Goal: Register for event/course

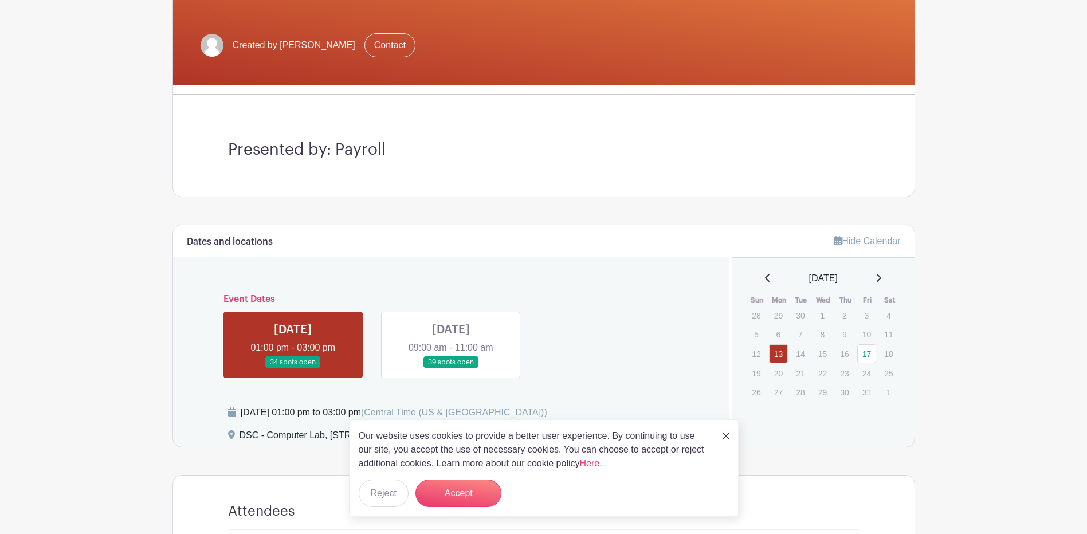
scroll to position [229, 0]
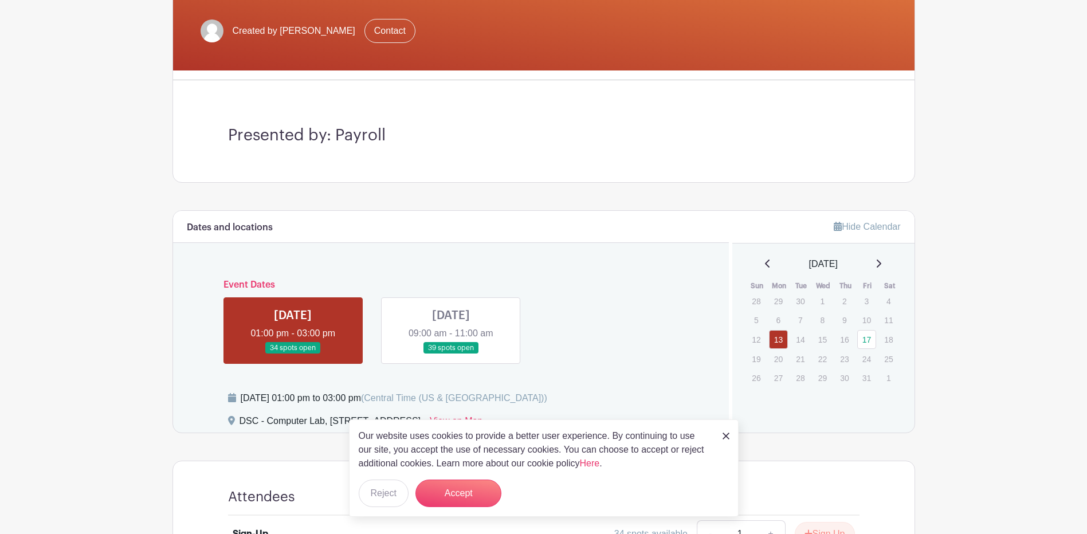
click at [724, 438] on img at bounding box center [726, 436] width 7 height 7
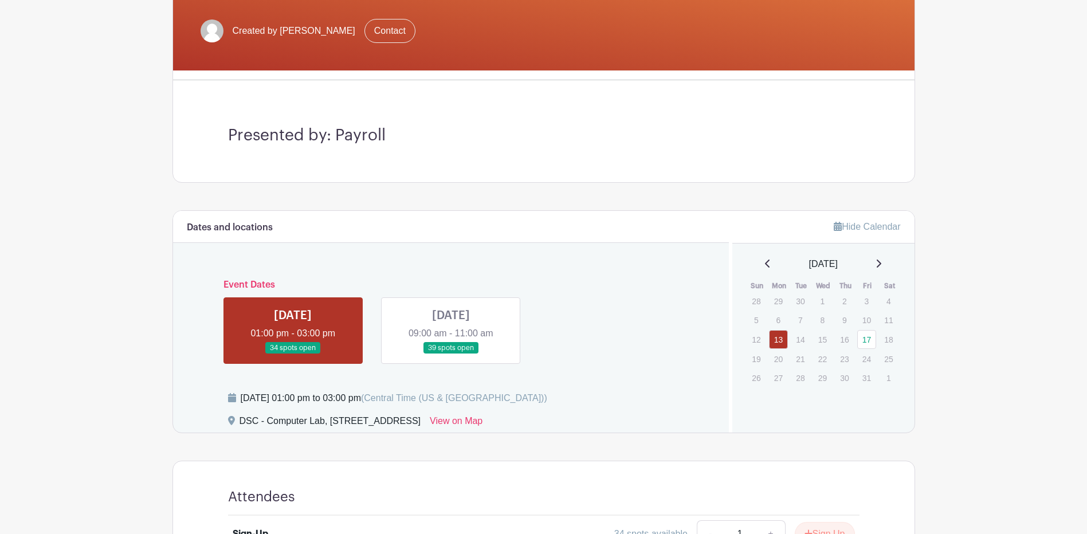
click at [451, 354] on link at bounding box center [451, 354] width 0 height 0
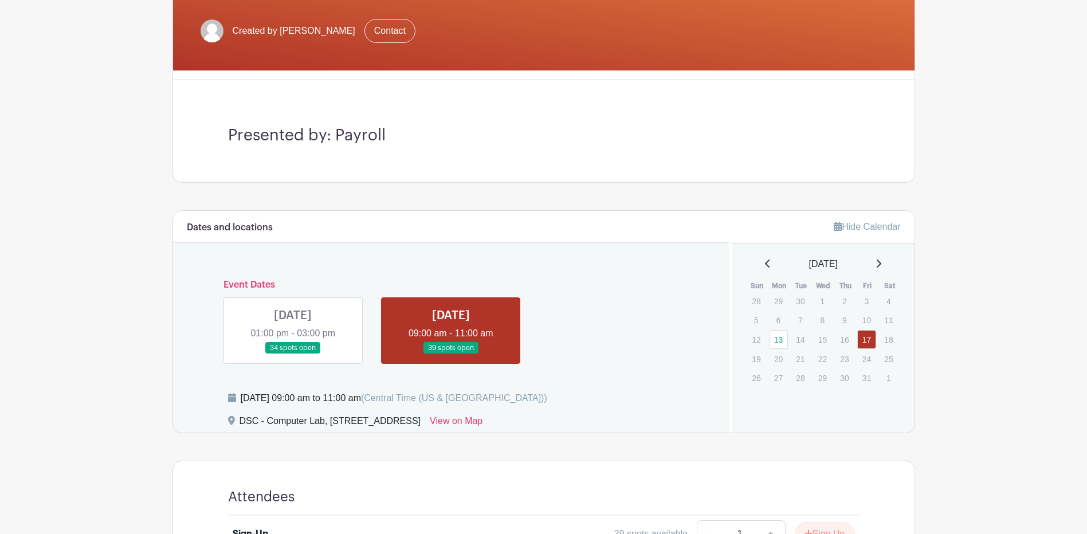
click at [293, 354] on link at bounding box center [293, 354] width 0 height 0
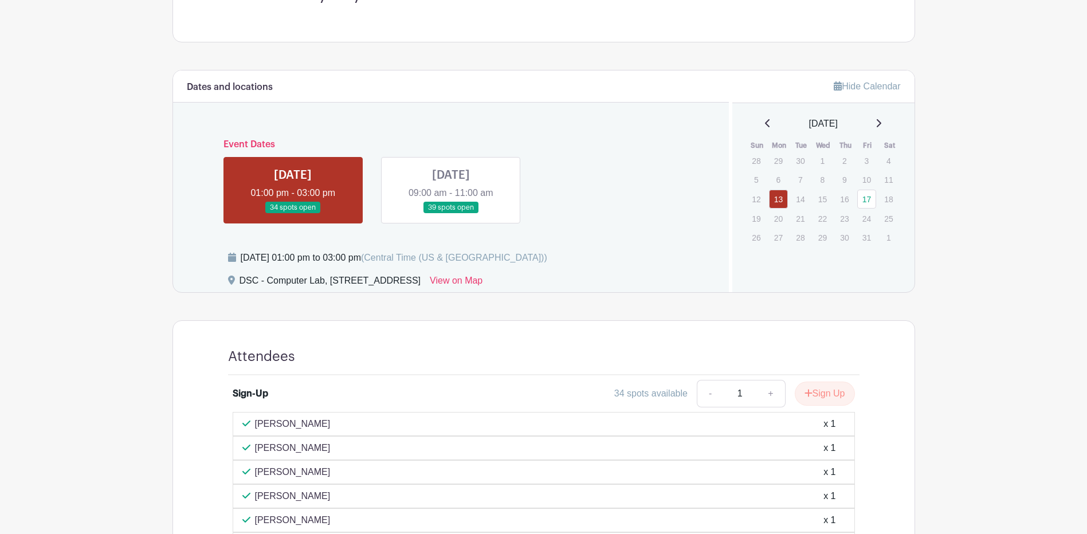
scroll to position [344, 0]
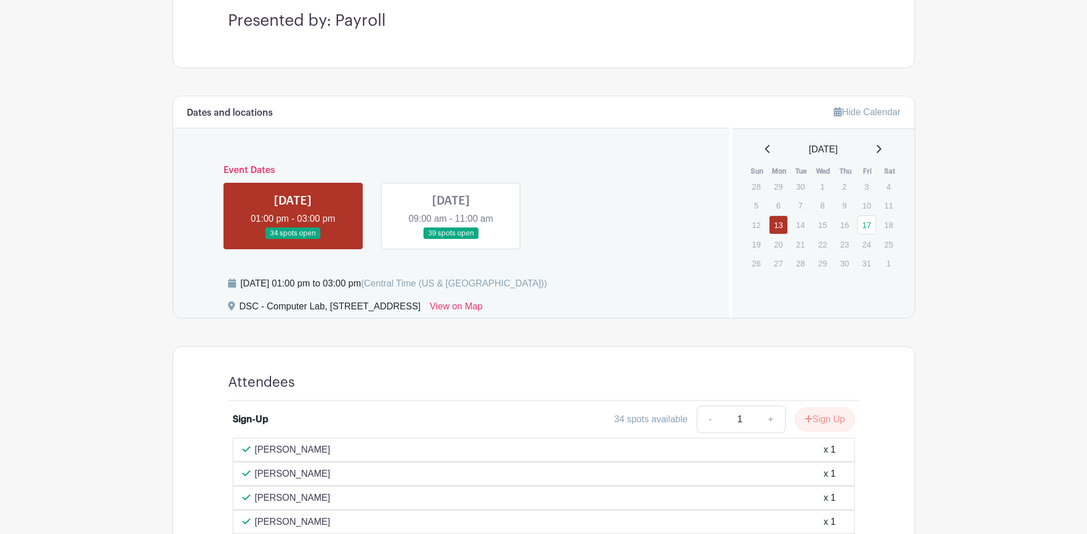
click at [451, 240] on link at bounding box center [451, 240] width 0 height 0
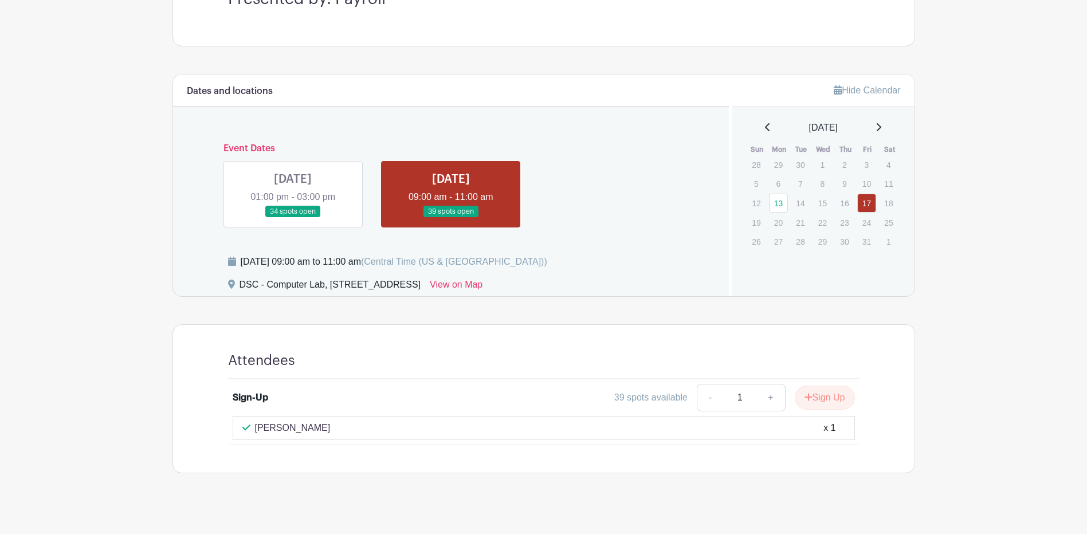
scroll to position [377, 0]
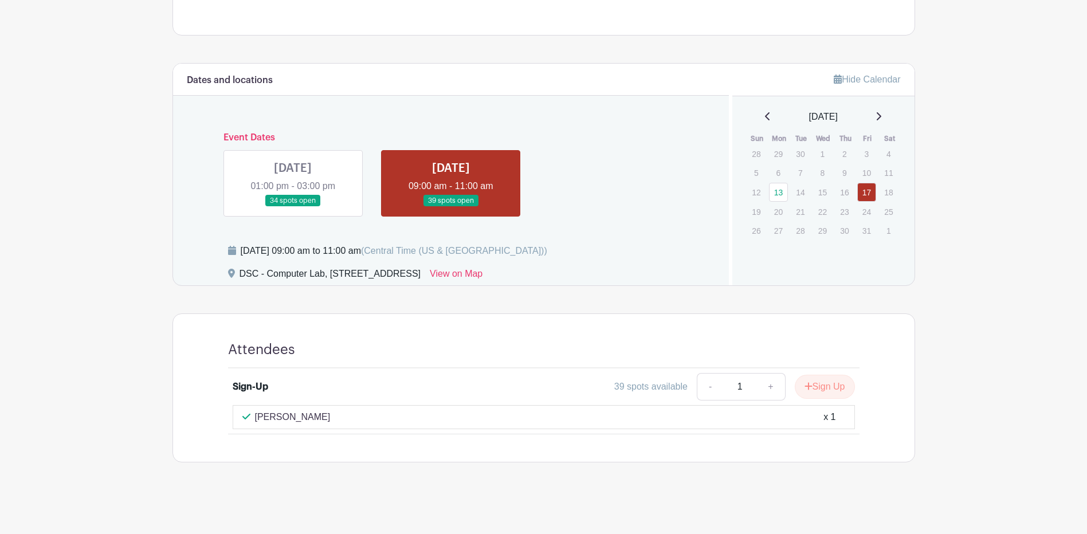
drag, startPoint x: 296, startPoint y: 170, endPoint x: 300, endPoint y: 174, distance: 6.5
click at [293, 207] on link at bounding box center [293, 207] width 0 height 0
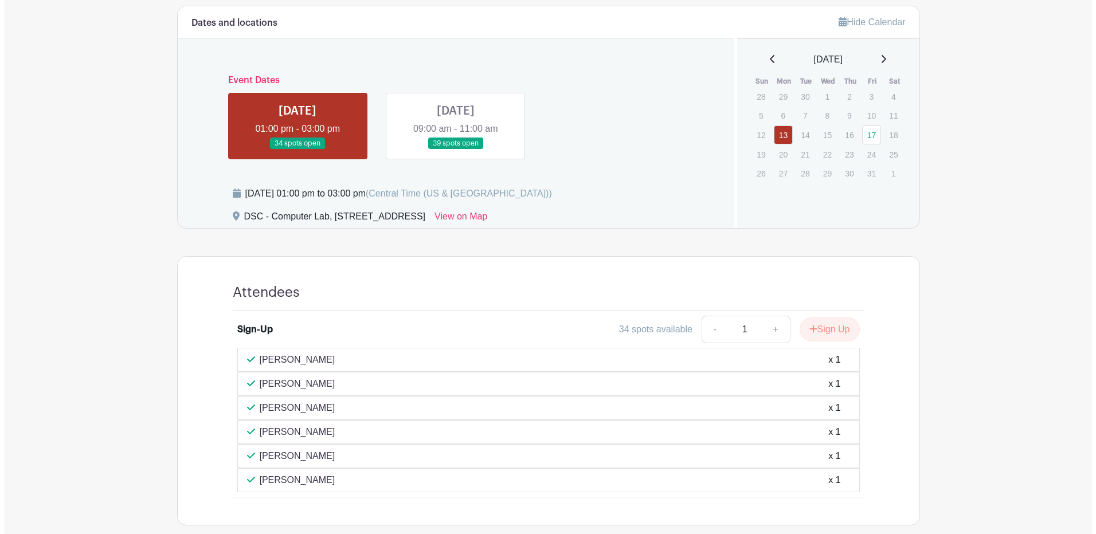
scroll to position [377, 0]
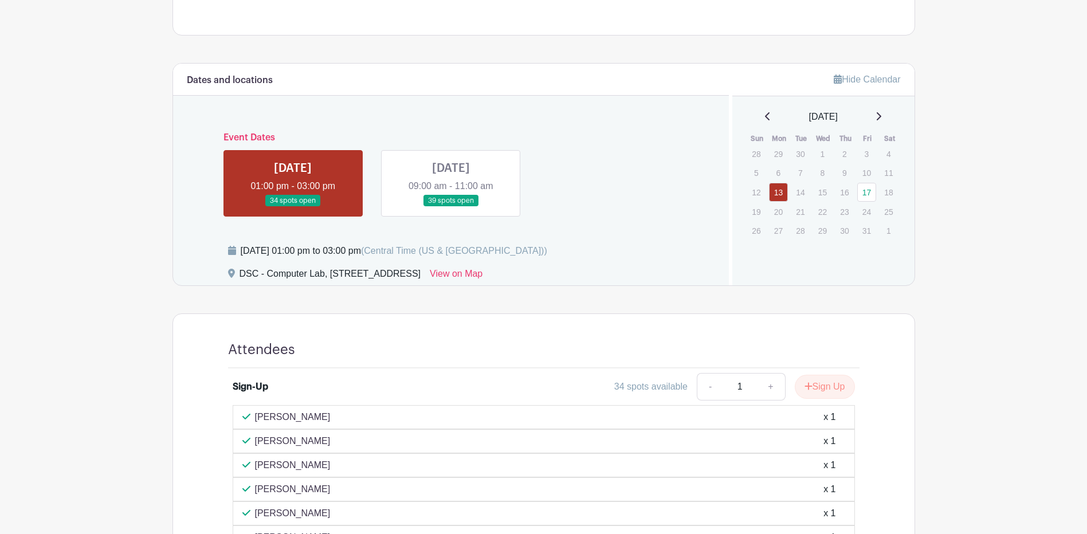
click at [451, 207] on link at bounding box center [451, 207] width 0 height 0
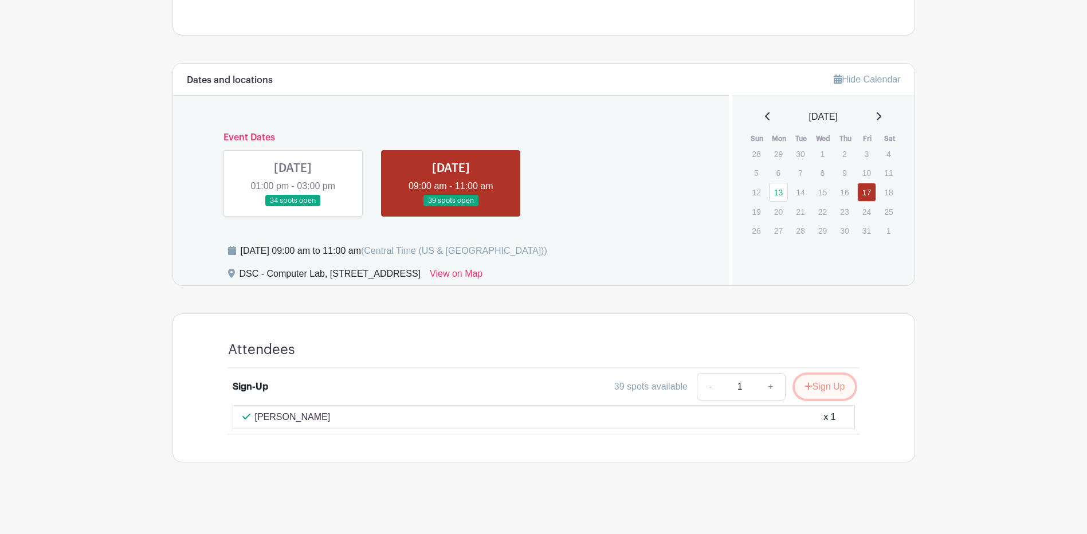
click at [825, 390] on button "Sign Up" at bounding box center [825, 387] width 60 height 24
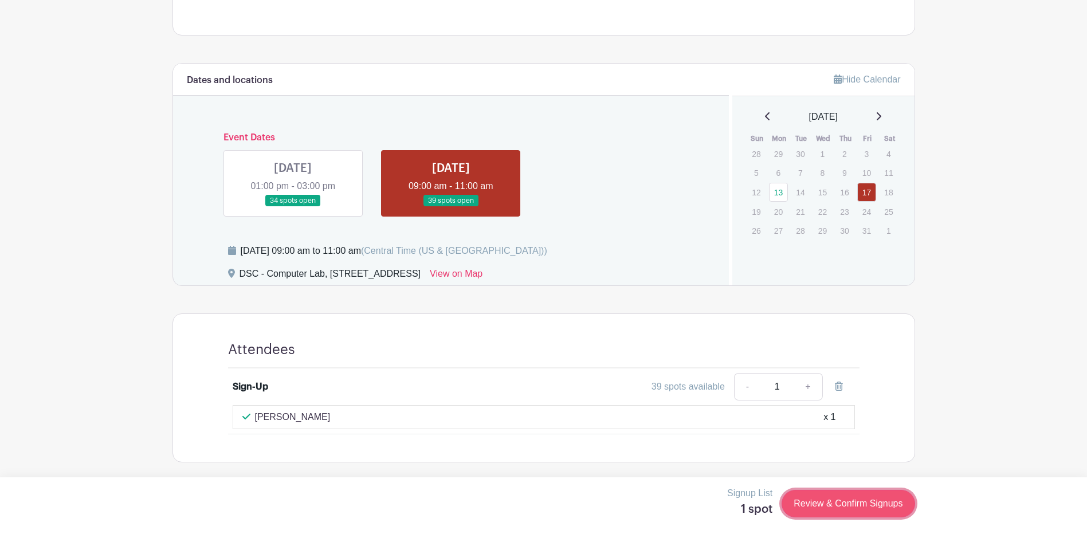
click at [841, 508] on link "Review & Confirm Signups" at bounding box center [848, 504] width 133 height 28
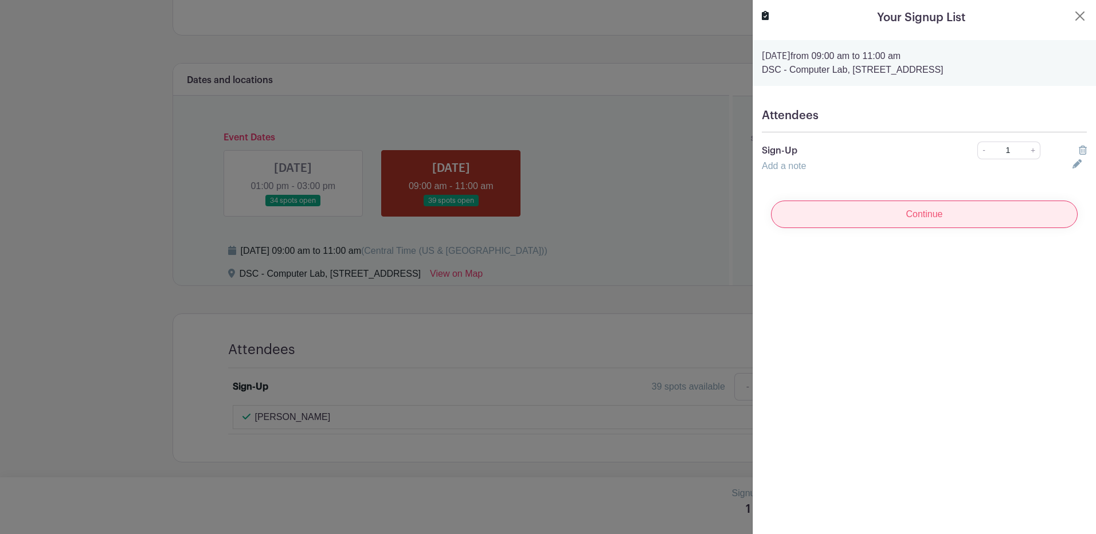
click at [922, 203] on input "Continue" at bounding box center [924, 215] width 307 height 28
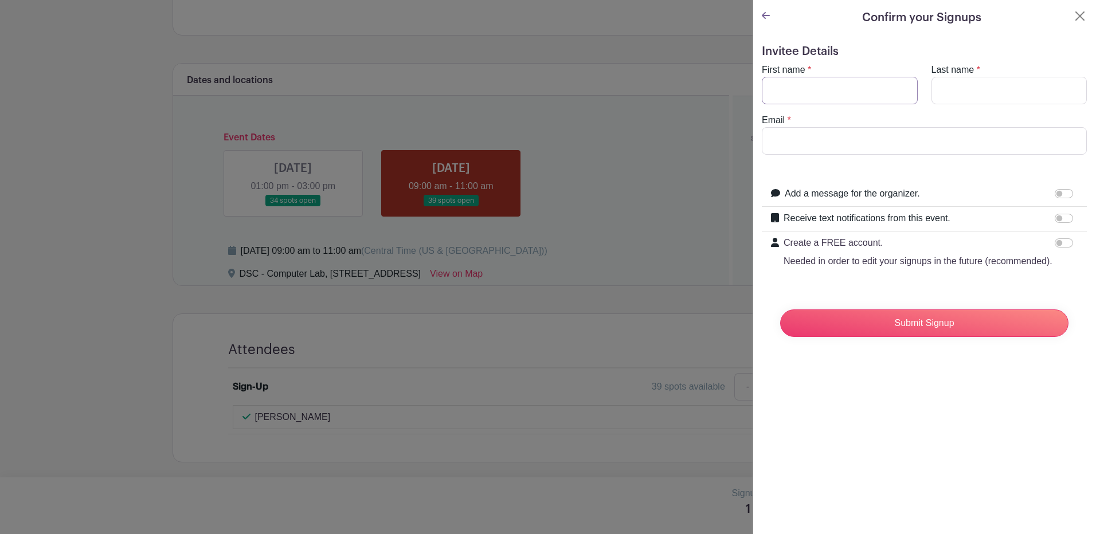
click at [814, 99] on input "First name" at bounding box center [840, 91] width 156 height 28
type input "Tosh"
click at [1030, 79] on input "Last name" at bounding box center [1009, 91] width 156 height 28
type input "[PERSON_NAME]"
click at [956, 144] on input "Email" at bounding box center [924, 141] width 325 height 28
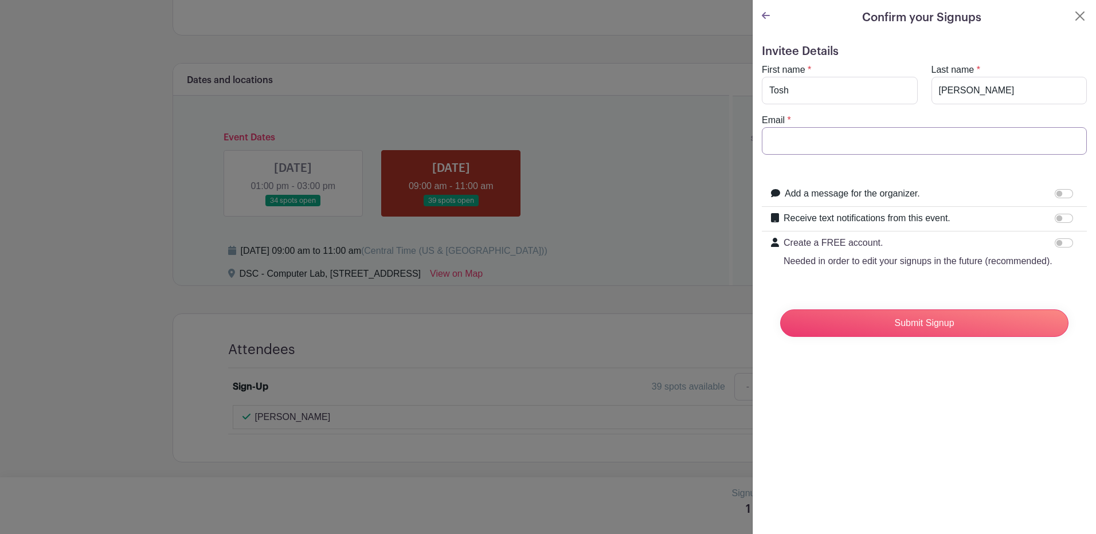
type input "[EMAIL_ADDRESS][DOMAIN_NAME]"
click at [881, 332] on input "Submit Signup" at bounding box center [924, 323] width 288 height 28
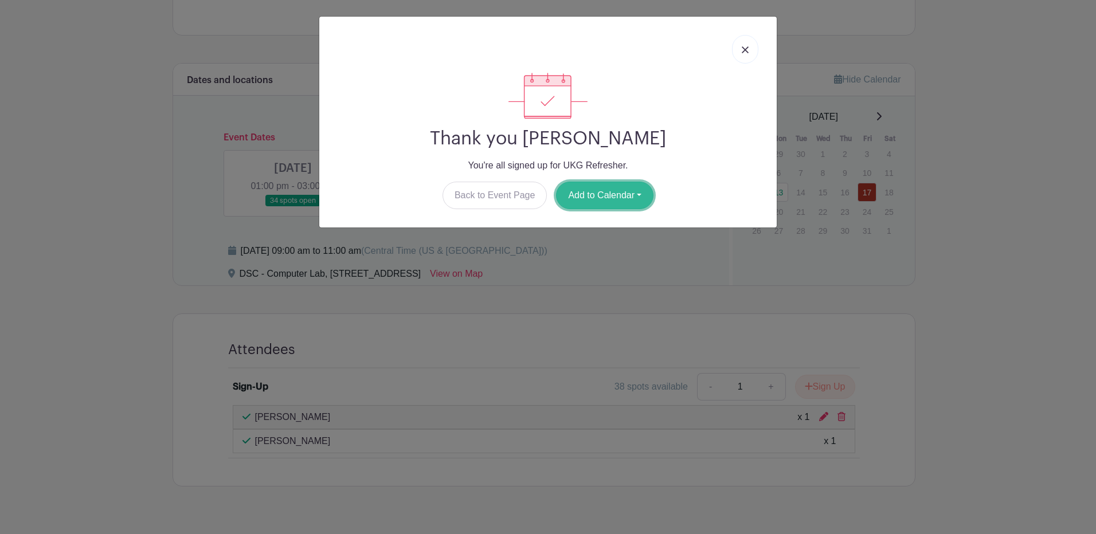
click at [637, 198] on button "Add to Calendar" at bounding box center [604, 196] width 97 height 28
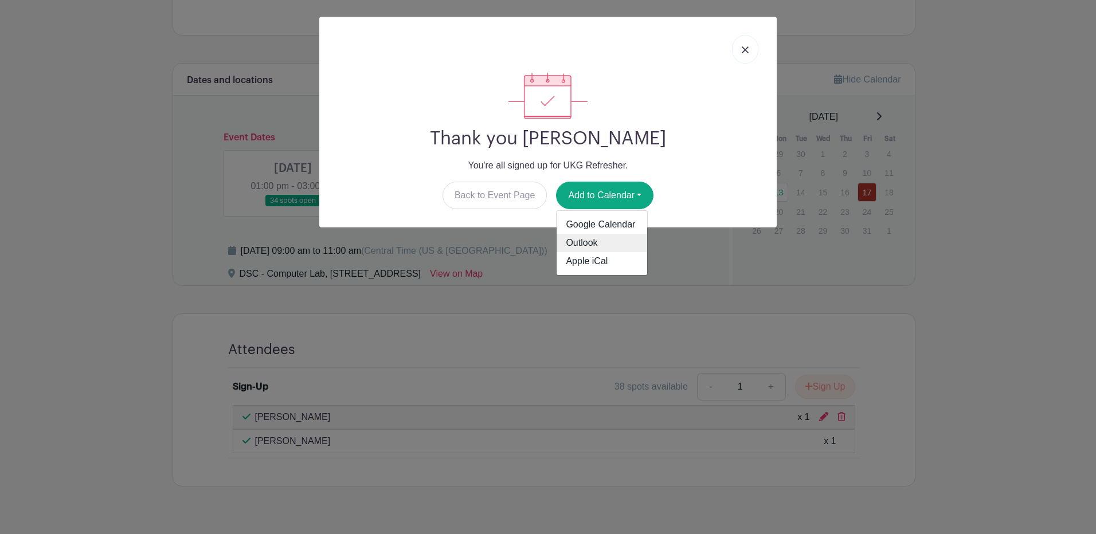
click at [601, 243] on link "Outlook" at bounding box center [601, 243] width 91 height 18
